Goal: Task Accomplishment & Management: Manage account settings

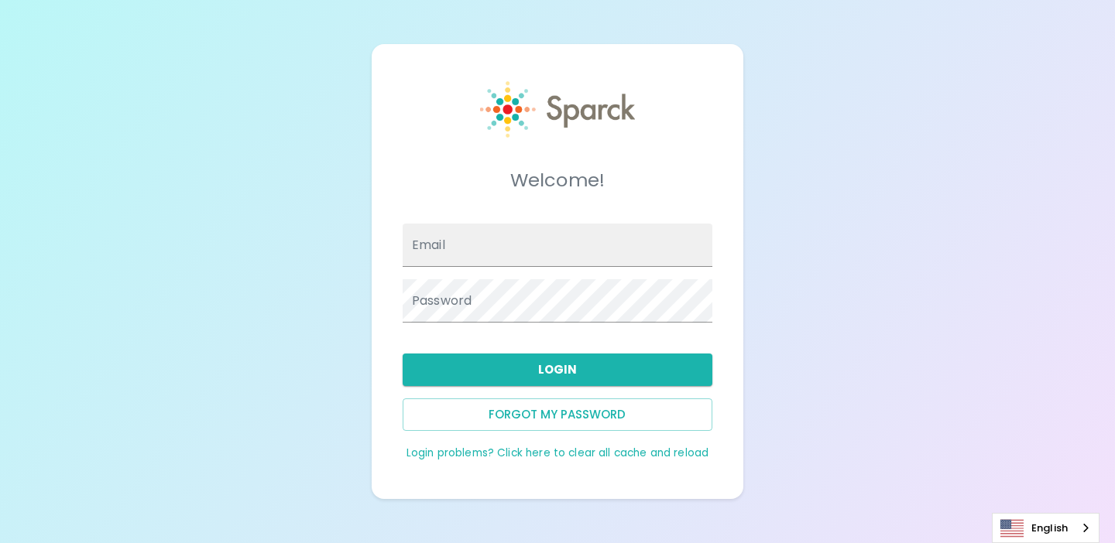
type input "[EMAIL_ADDRESS][DOMAIN_NAME]"
click at [398, 351] on div "Login" at bounding box center [551, 363] width 322 height 45
type input "[EMAIL_ADDRESS][DOMAIN_NAME]"
click at [522, 373] on button "Login" at bounding box center [558, 370] width 310 height 33
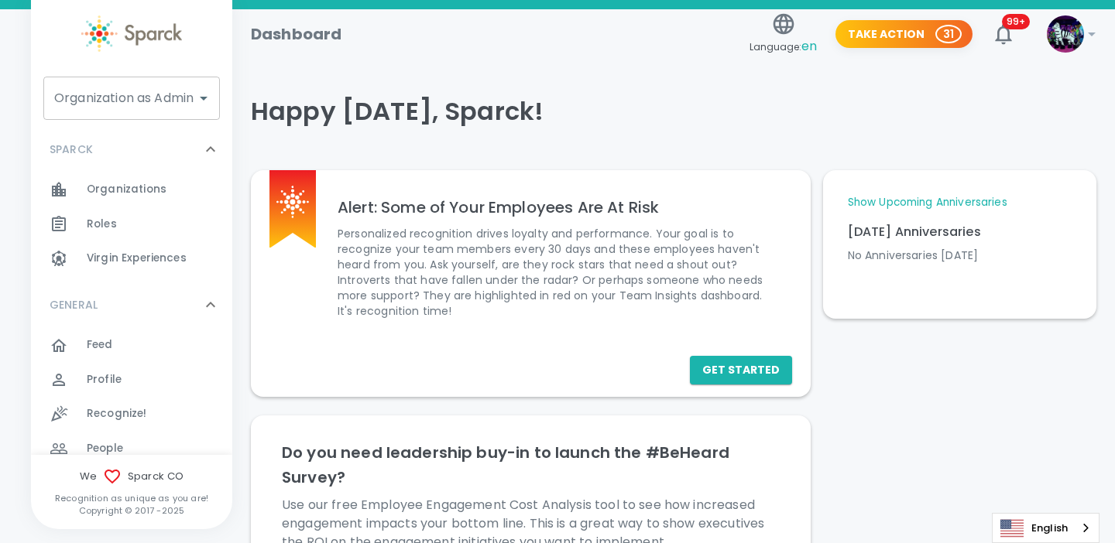
click at [167, 99] on div "Organization as Admin Organization as Admin" at bounding box center [131, 98] width 176 height 43
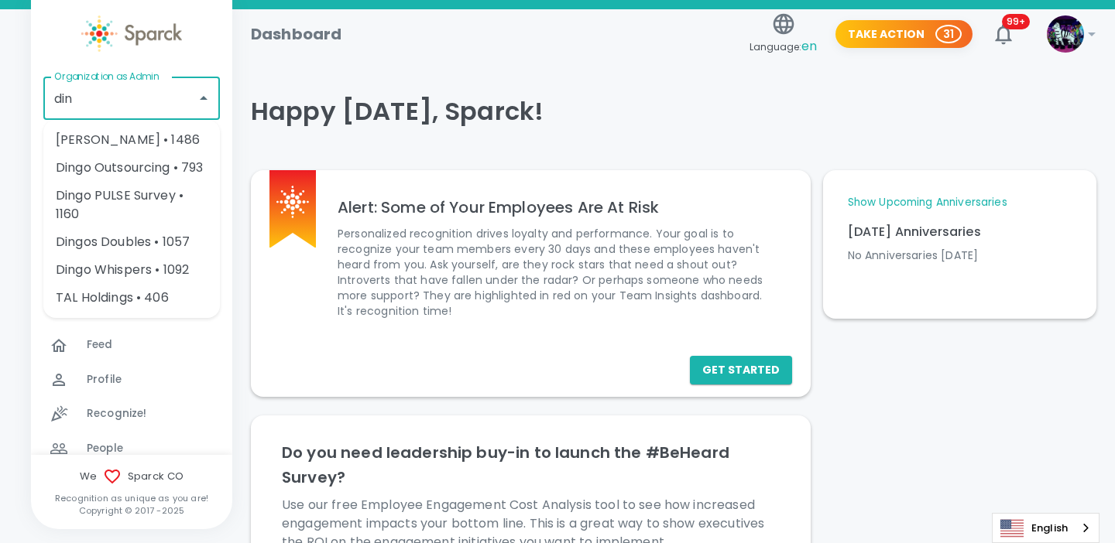
click at [172, 144] on li "Dingo Bingo • 1486" at bounding box center [131, 140] width 176 height 28
type input "Dingo Bingo • 1486"
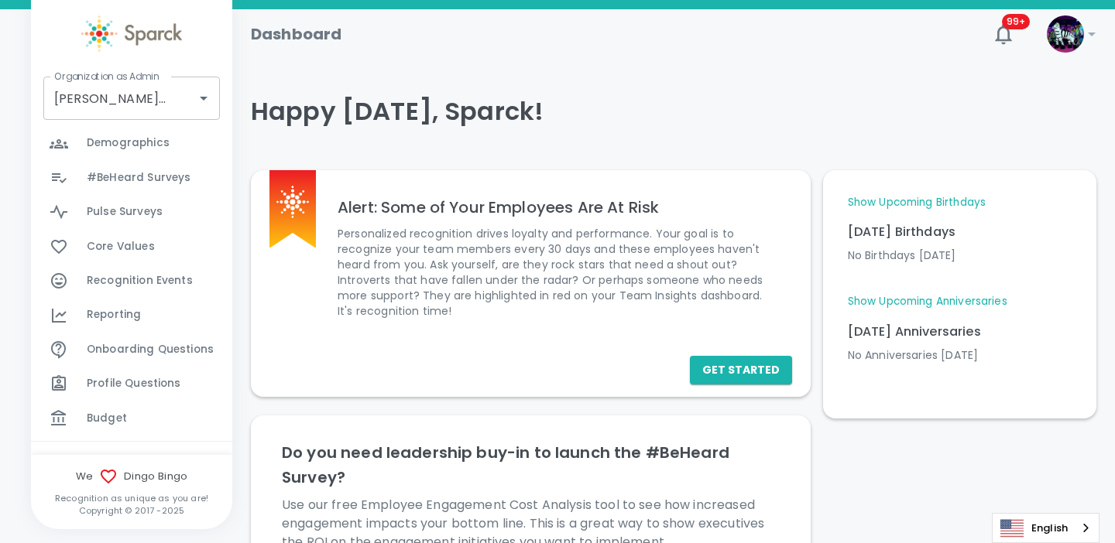
scroll to position [678, 0]
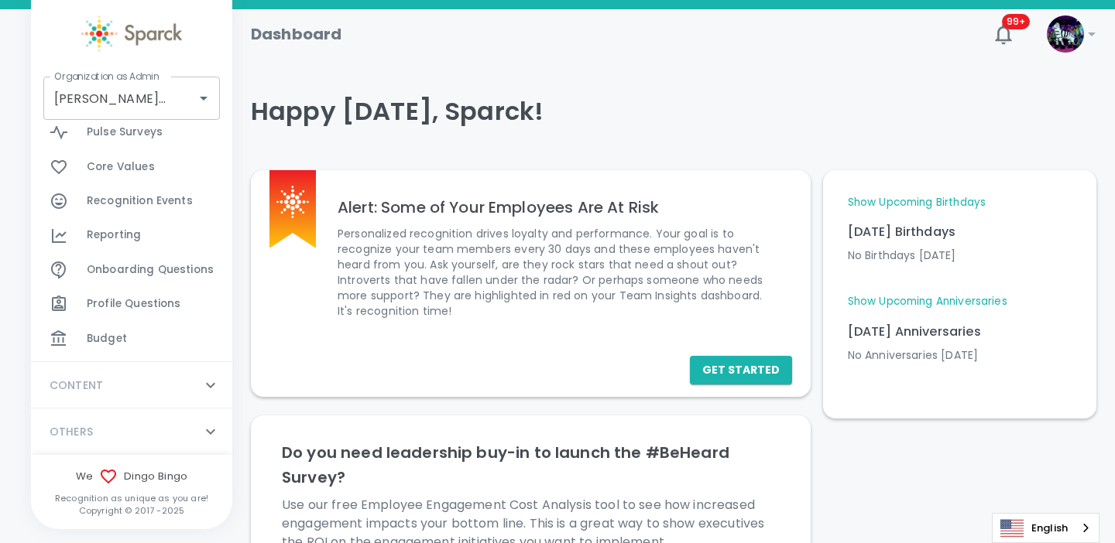
click at [112, 341] on span "Budget" at bounding box center [107, 338] width 40 height 15
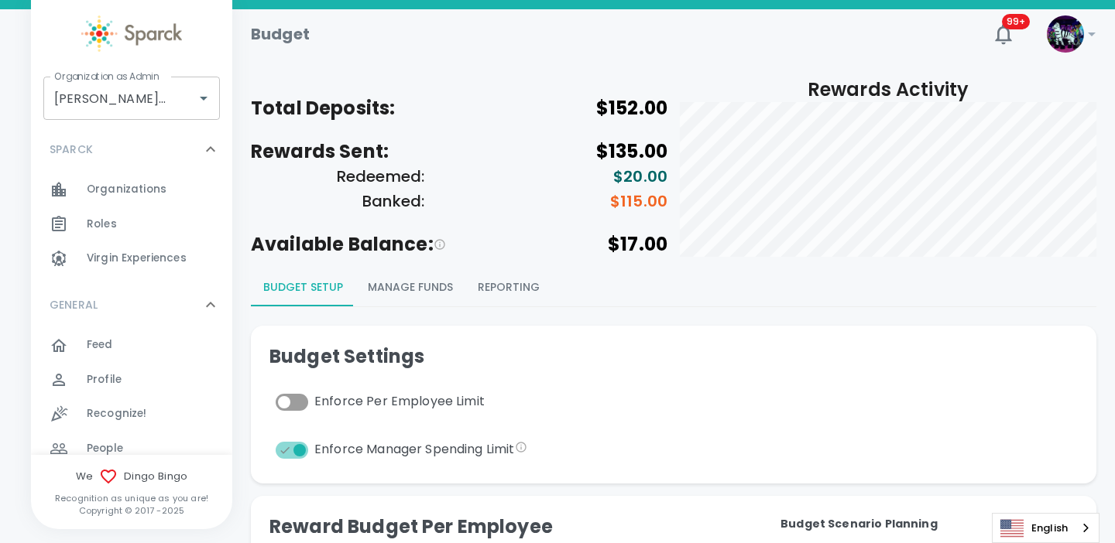
click at [433, 284] on button "Manage Funds" at bounding box center [410, 287] width 110 height 37
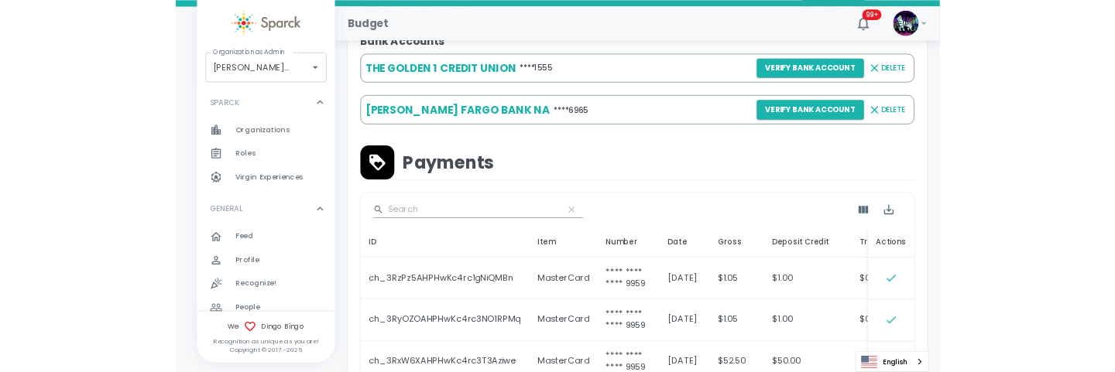
scroll to position [576, 0]
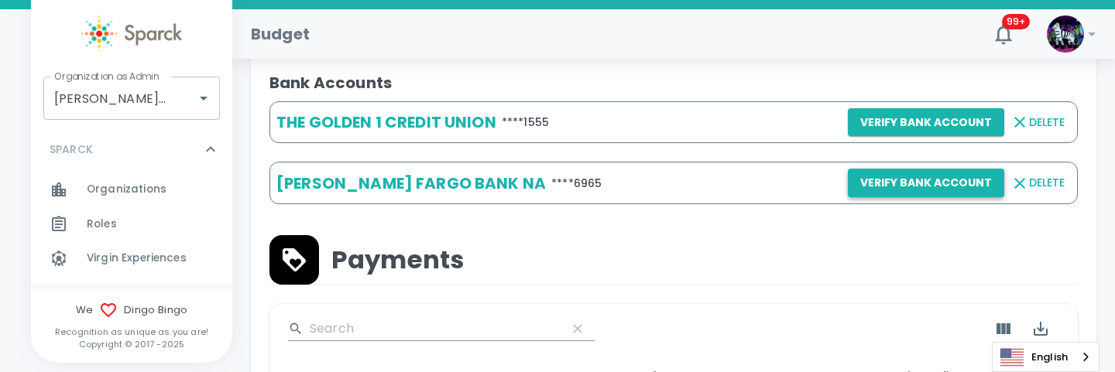
click at [900, 196] on button "Verify Bank Account" at bounding box center [926, 183] width 156 height 29
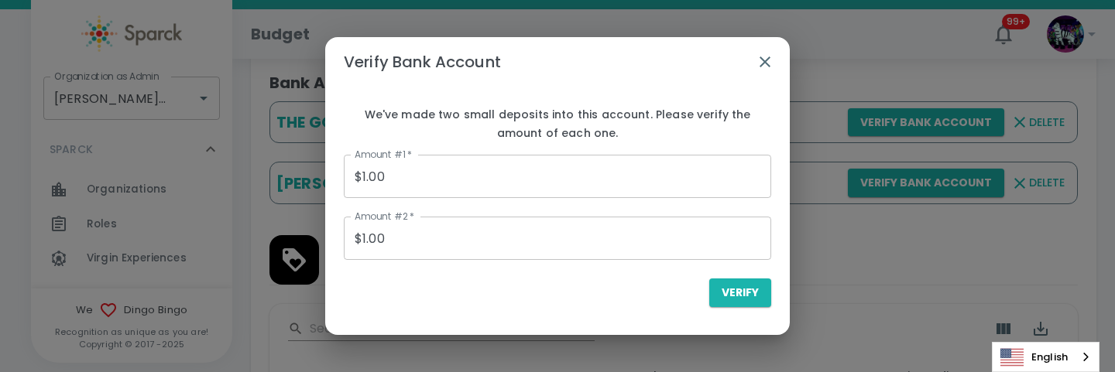
click at [465, 180] on input "$1.00" at bounding box center [557, 176] width 427 height 43
click at [393, 173] on input "$1.00" at bounding box center [557, 176] width 427 height 43
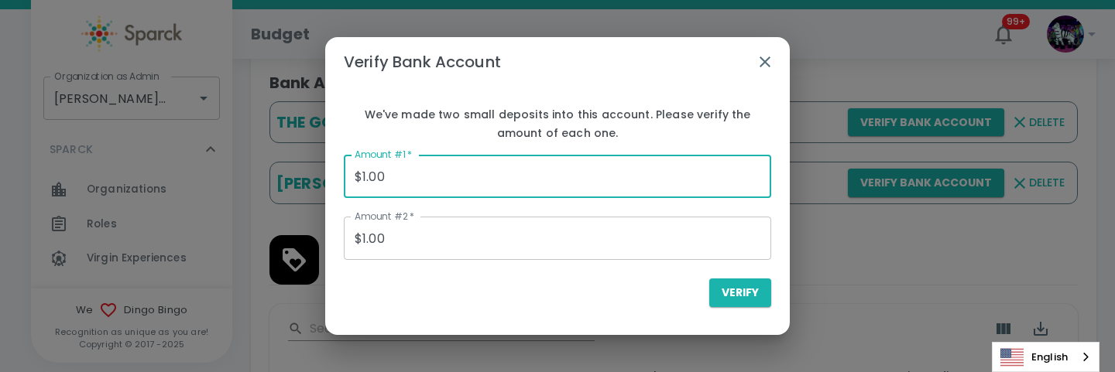
click at [393, 173] on input "$1.00" at bounding box center [557, 176] width 427 height 43
type input "$0.10"
click at [522, 249] on input "$1.00" at bounding box center [557, 238] width 427 height 43
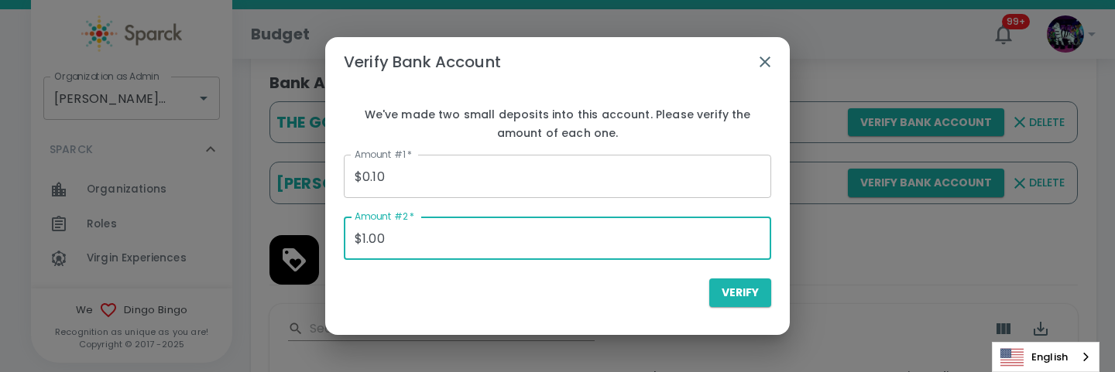
type input "$1.00"
type input "$0.16"
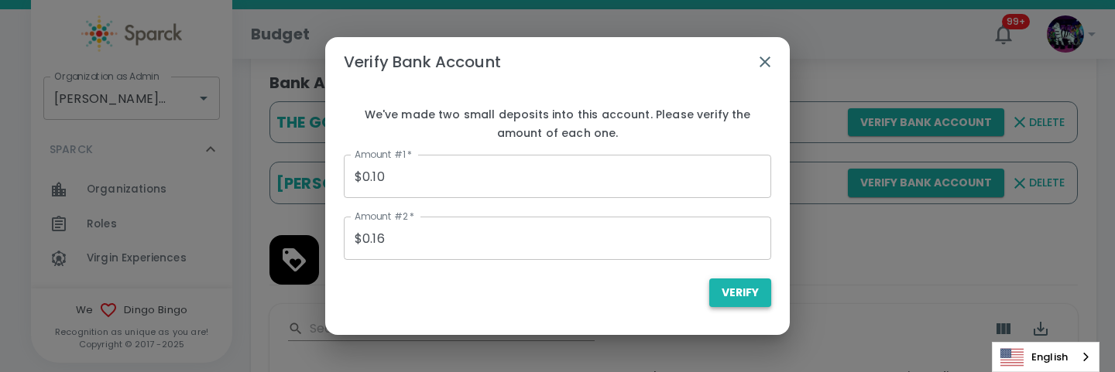
click at [731, 296] on span "Verify" at bounding box center [739, 292] width 37 height 19
type input "$0.00"
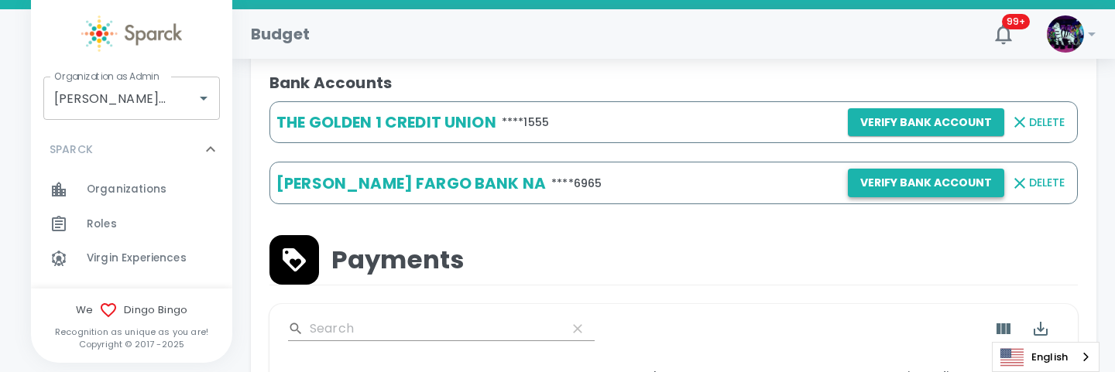
click at [903, 180] on button "Verify Bank Account" at bounding box center [926, 183] width 156 height 29
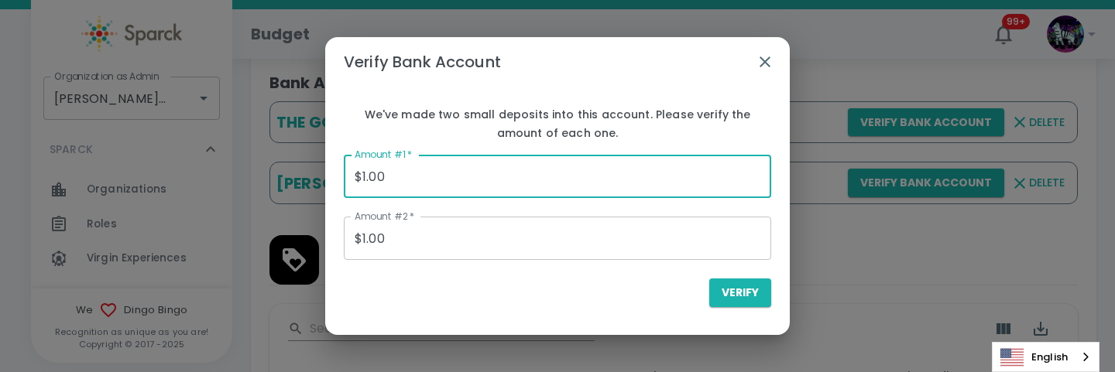
click at [409, 177] on input "$1.00" at bounding box center [557, 176] width 427 height 43
type input "$1.00"
type input "$0.16"
click at [410, 248] on input "$1.00" at bounding box center [557, 238] width 427 height 43
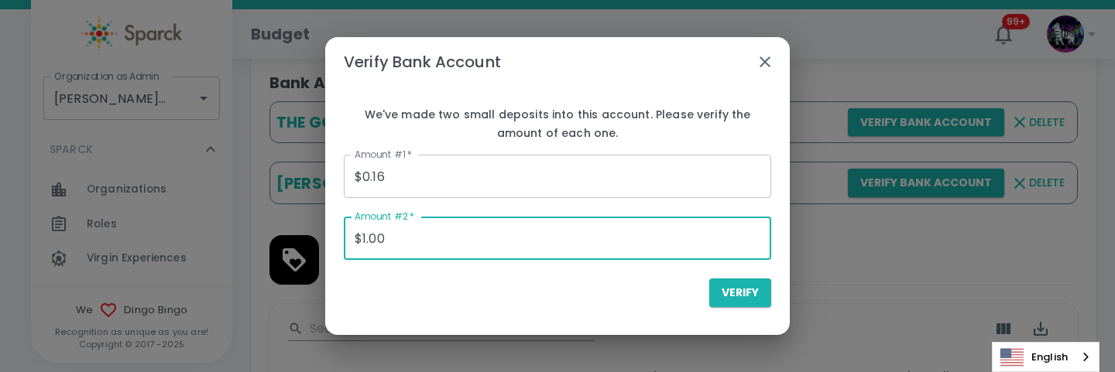
type input "$1.00"
type input "$0.10"
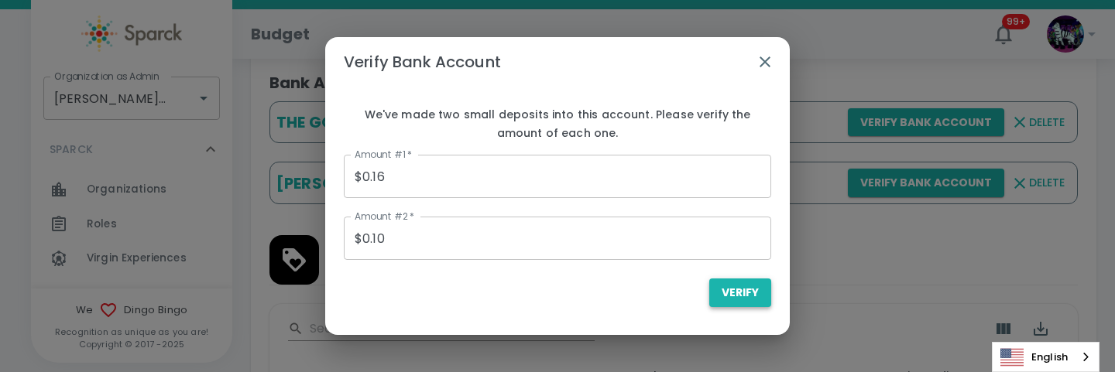
click at [742, 298] on span "Verify" at bounding box center [739, 292] width 37 height 19
type input "$0.00"
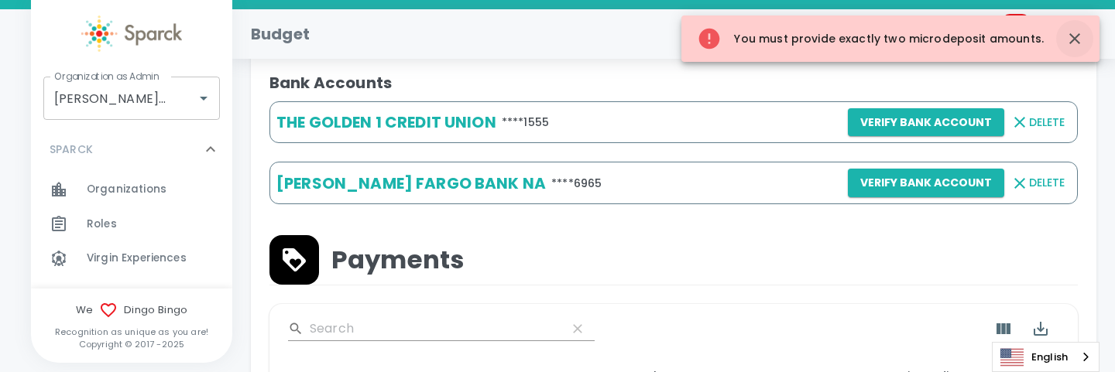
click at [1069, 43] on icon "button" at bounding box center [1074, 38] width 11 height 11
